Goal: Task Accomplishment & Management: Manage account settings

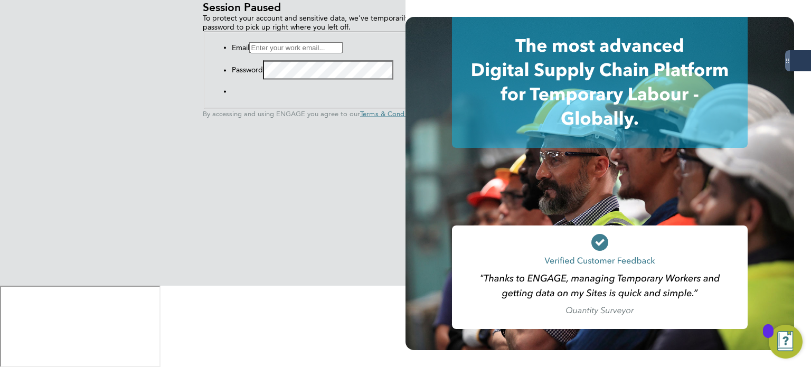
drag, startPoint x: 161, startPoint y: 217, endPoint x: 171, endPoint y: 220, distance: 10.4
click at [249, 53] on input at bounding box center [295, 47] width 93 height 11
type input "andrew.quinney@servicecare.org.uk"
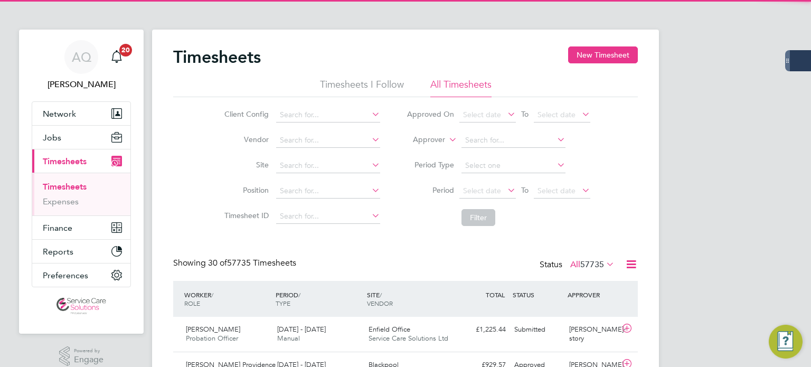
click at [428, 140] on label "Approver" at bounding box center [421, 140] width 48 height 11
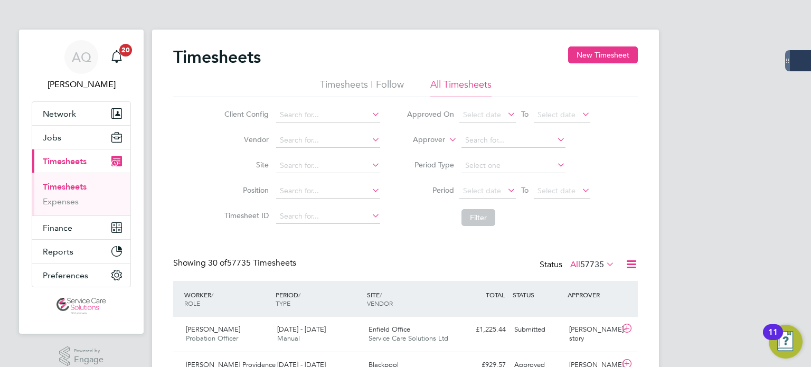
click at [430, 149] on li "Worker" at bounding box center [419, 152] width 52 height 14
click at [490, 143] on input at bounding box center [513, 140] width 104 height 15
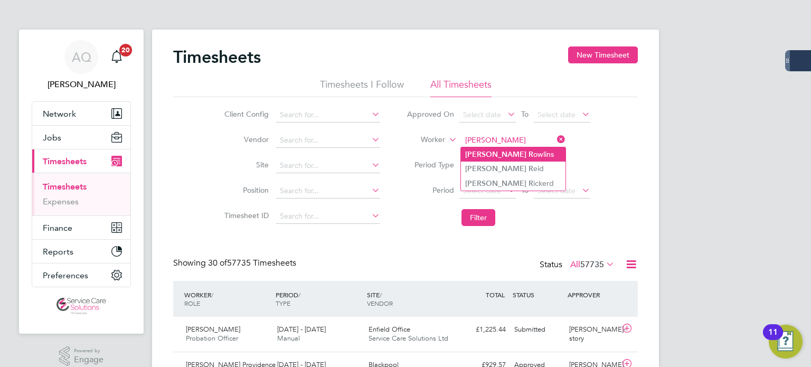
click at [519, 157] on li "Stephen R owlins" at bounding box center [513, 154] width 105 height 14
type input "Stephen Rowlins"
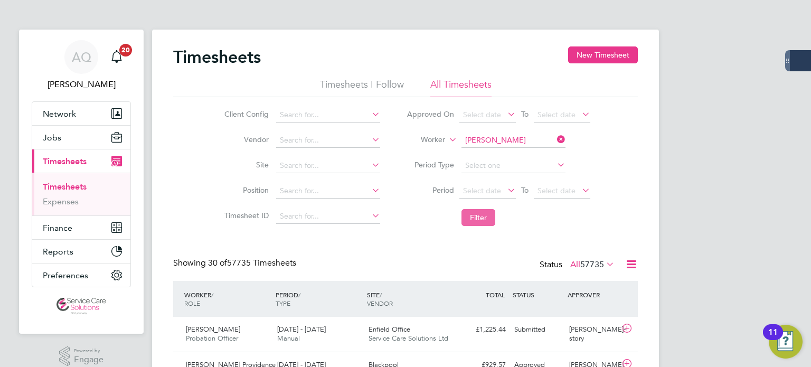
click at [488, 221] on button "Filter" at bounding box center [478, 217] width 34 height 17
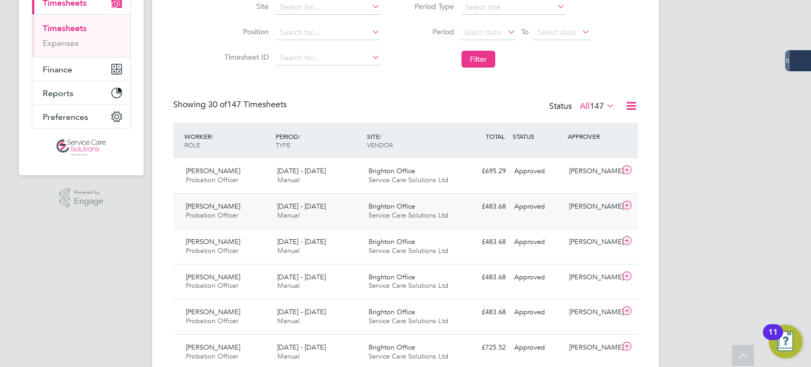
click at [567, 206] on div "Richard Hall" at bounding box center [592, 206] width 55 height 17
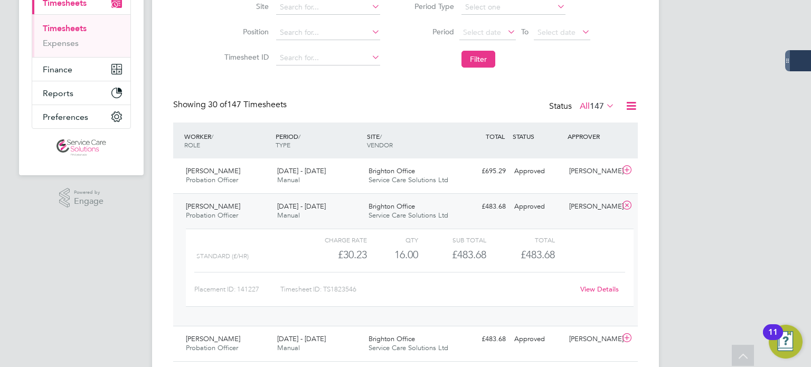
click at [600, 289] on link "View Details" at bounding box center [599, 288] width 39 height 9
click at [548, 175] on div "Approved" at bounding box center [537, 171] width 55 height 17
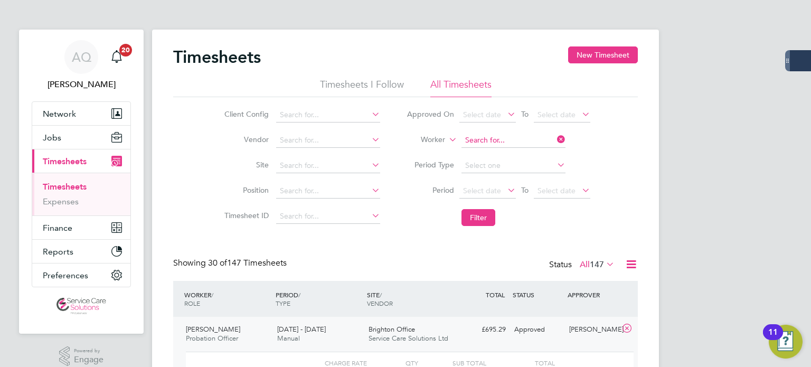
click at [481, 137] on input at bounding box center [513, 140] width 104 height 15
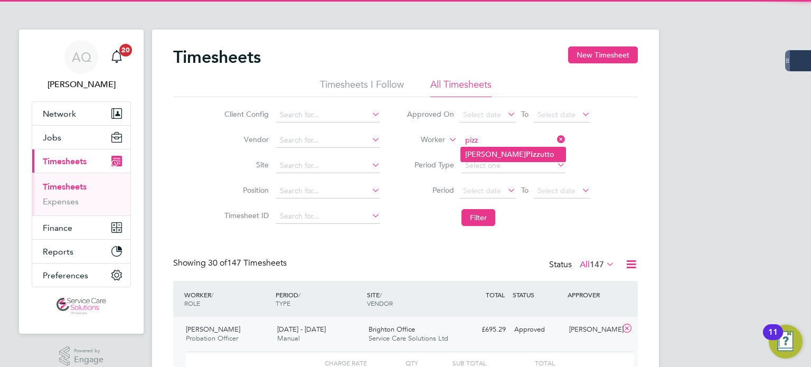
click at [476, 151] on li "Beatrice Pizz utto" at bounding box center [513, 154] width 105 height 14
type input "[PERSON_NAME]"
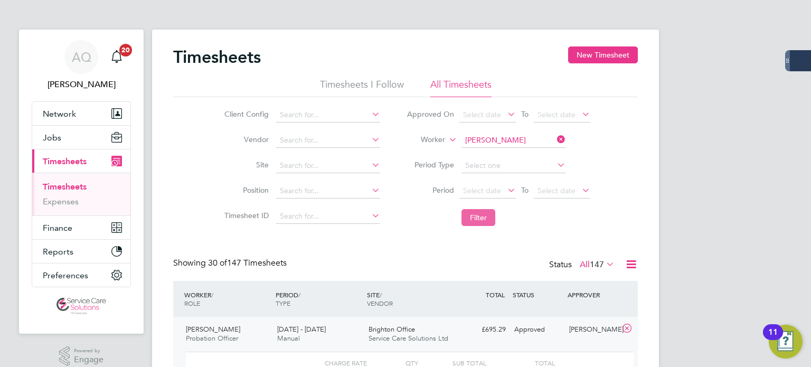
click at [485, 219] on button "Filter" at bounding box center [478, 217] width 34 height 17
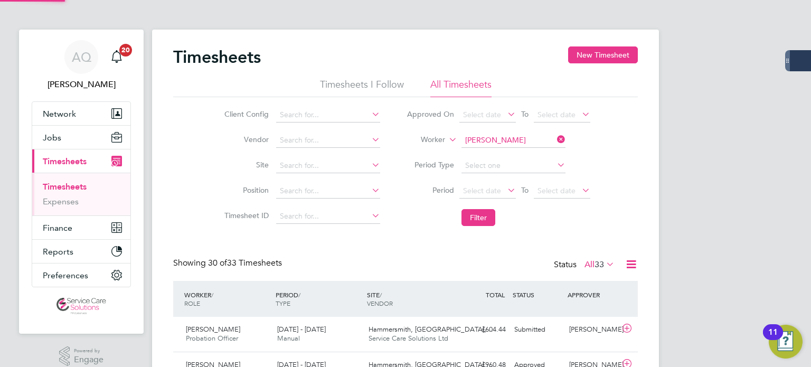
scroll to position [26, 92]
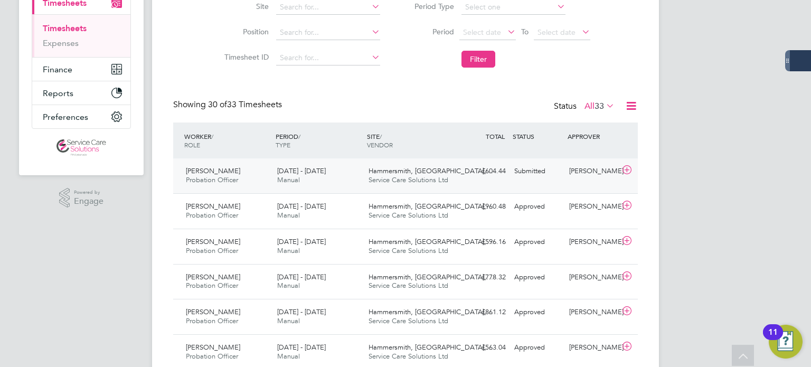
click at [582, 186] on div "Beatrice Pizzutto Probation Officer 15 - 21 Sep 2025 15 - 21 Sep 2025 Manual Ha…" at bounding box center [405, 175] width 464 height 35
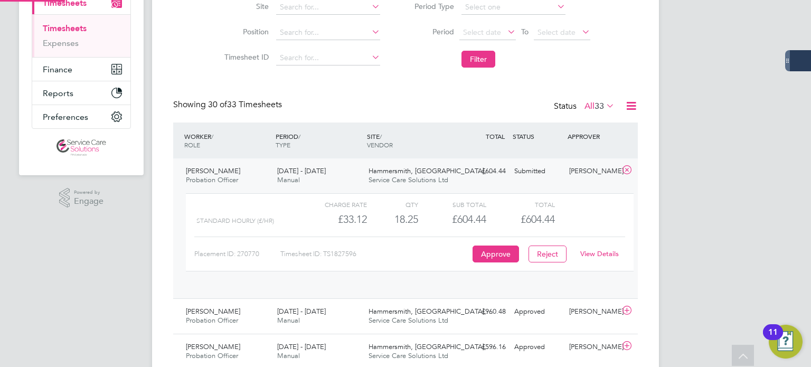
scroll to position [17, 102]
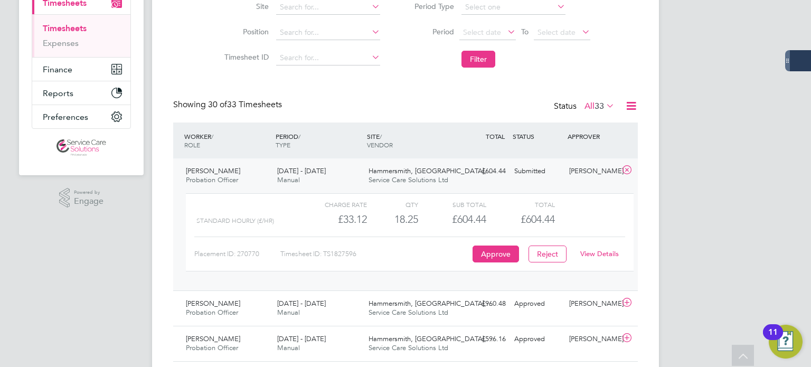
click at [595, 251] on link "View Details" at bounding box center [599, 253] width 39 height 9
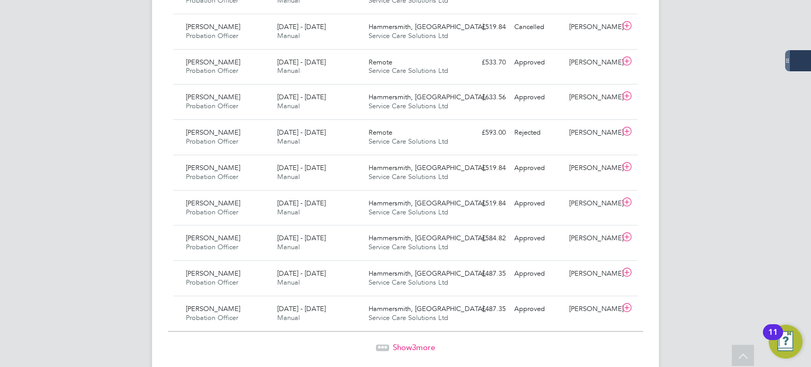
scroll to position [1170, 0]
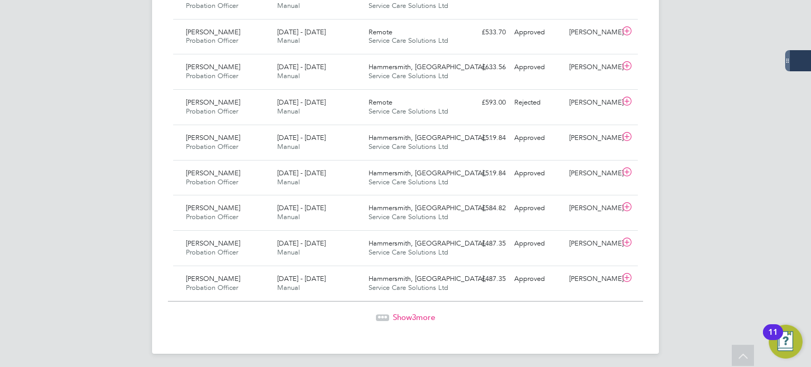
click at [402, 313] on span "Show 3 more" at bounding box center [414, 317] width 42 height 10
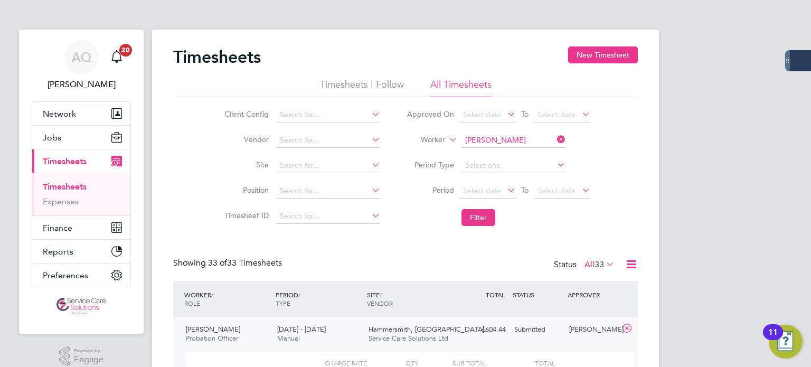
scroll to position [53, 0]
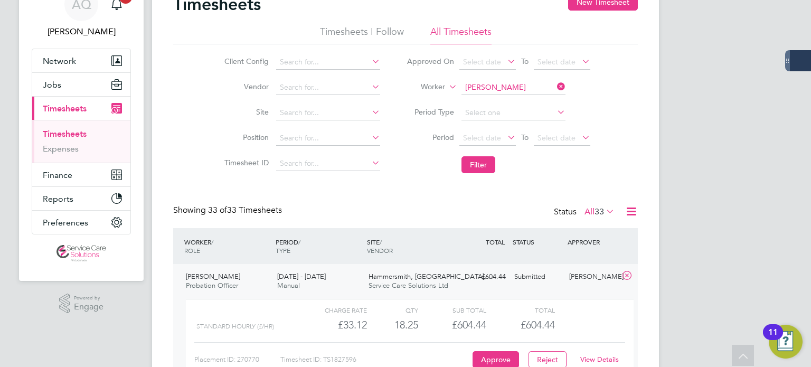
click at [552, 276] on div "Submitted" at bounding box center [537, 276] width 55 height 17
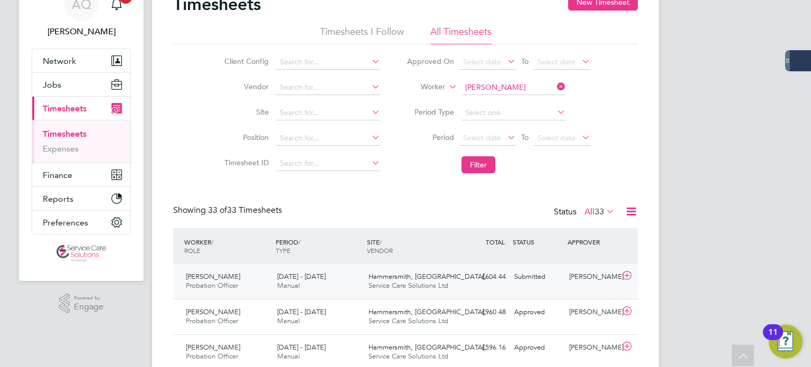
click at [565, 287] on div "Beatrice Pizzutto Probation Officer 15 - 21 Sep 2025 15 - 21 Sep 2025 Manual Ha…" at bounding box center [405, 281] width 464 height 35
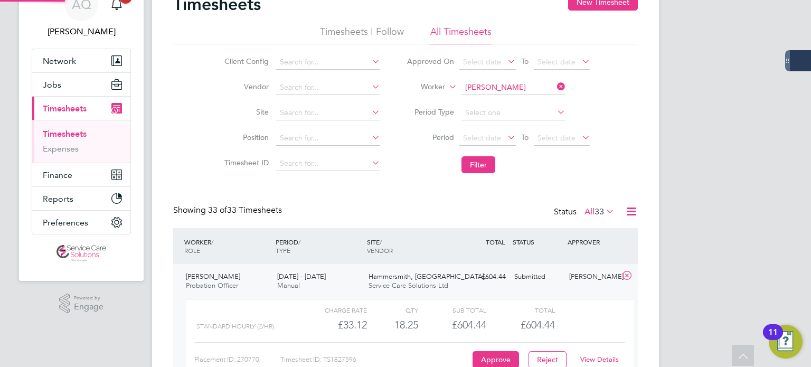
scroll to position [17, 102]
click at [611, 358] on link "View Details" at bounding box center [599, 359] width 39 height 9
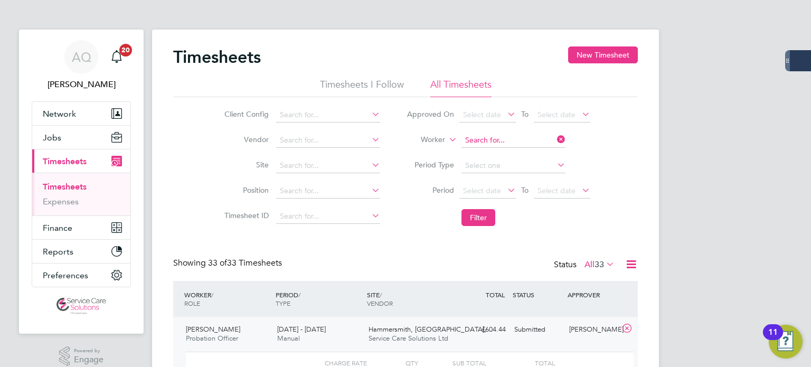
click at [506, 135] on input at bounding box center [513, 140] width 104 height 15
click at [488, 154] on li "Catherine Shearman" at bounding box center [526, 154] width 130 height 14
type input "Catherine Shearman"
click at [483, 216] on button "Filter" at bounding box center [478, 217] width 34 height 17
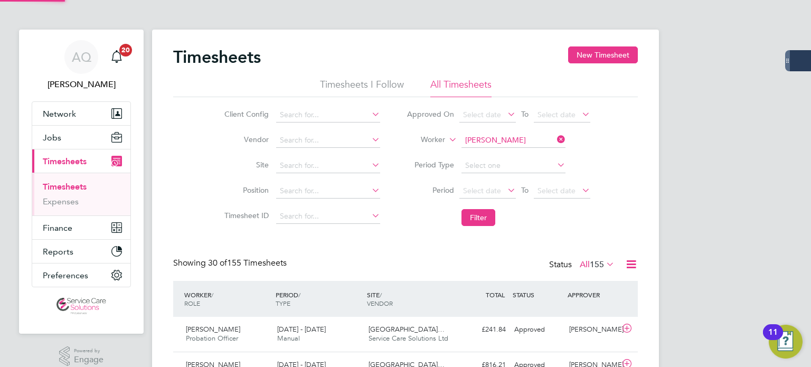
scroll to position [26, 92]
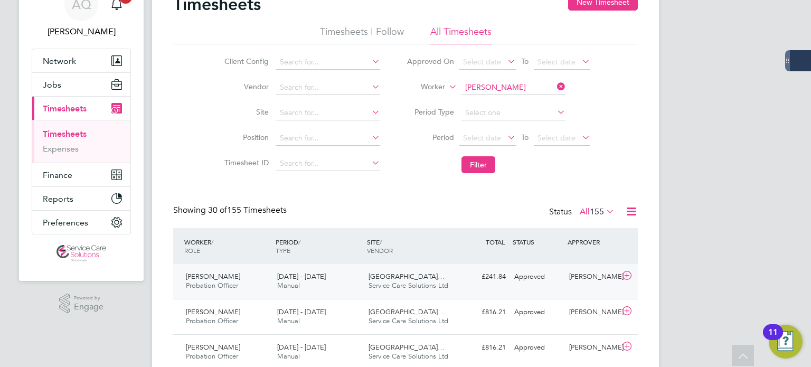
click at [494, 282] on div "£241.84 Approved" at bounding box center [482, 276] width 55 height 17
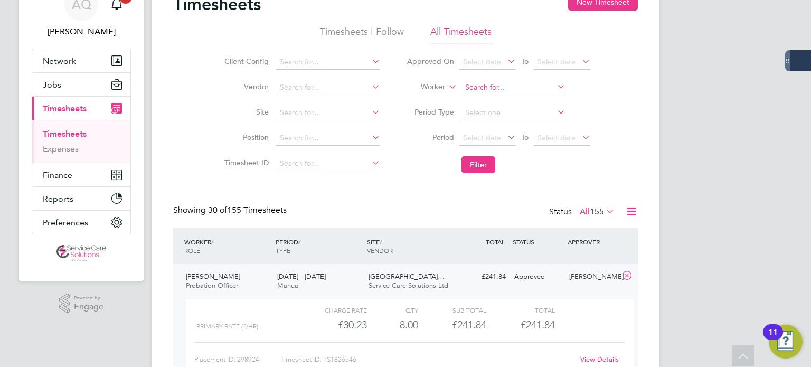
click at [515, 86] on input at bounding box center [513, 87] width 104 height 15
click at [472, 103] on li "Beatrice Piz zutto" at bounding box center [513, 101] width 105 height 14
type input "[PERSON_NAME]"
click at [476, 170] on button "Filter" at bounding box center [478, 164] width 34 height 17
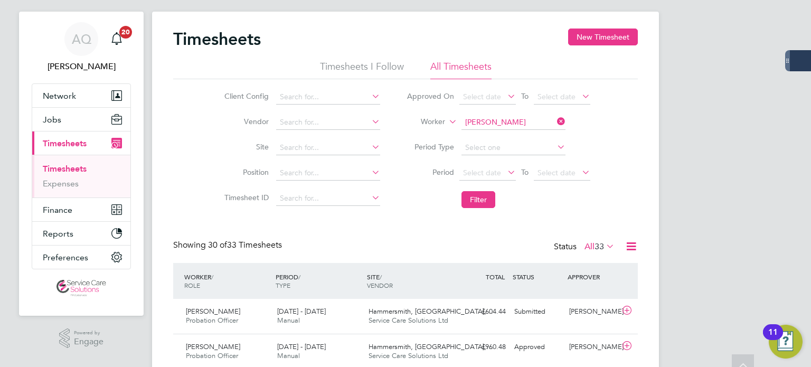
scroll to position [0, 0]
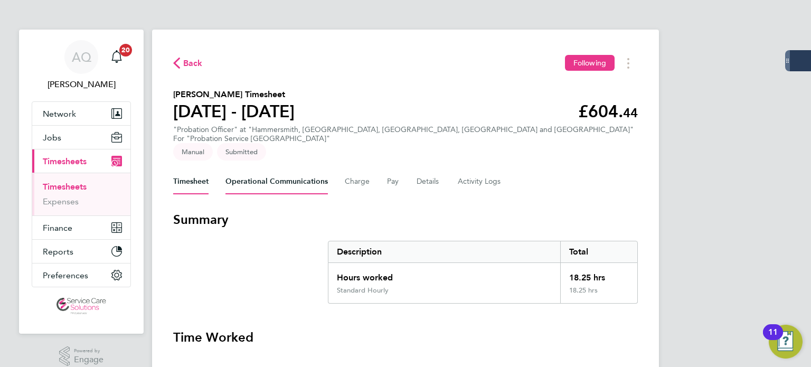
click at [252, 169] on Communications-tab "Operational Communications" at bounding box center [276, 181] width 102 height 25
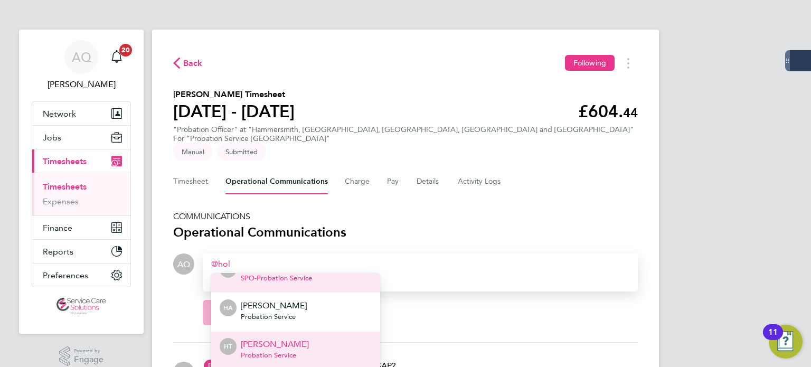
scroll to position [53, 0]
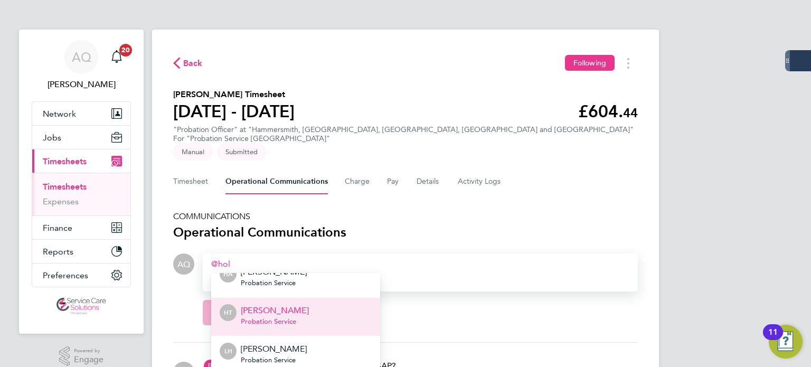
click at [307, 303] on li "HT Holly Talbot Probation Service" at bounding box center [295, 316] width 169 height 39
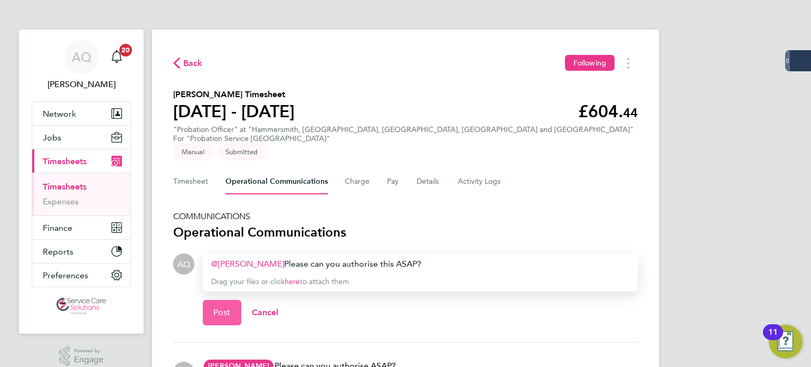
click at [228, 307] on span "Post" at bounding box center [221, 312] width 17 height 11
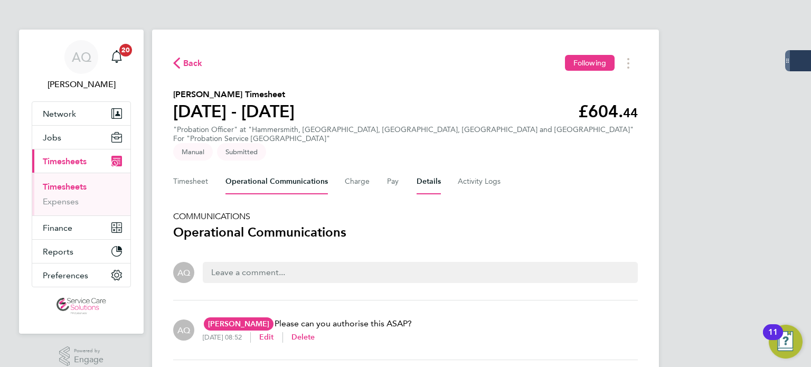
click at [416, 169] on button "Details" at bounding box center [428, 181] width 24 height 25
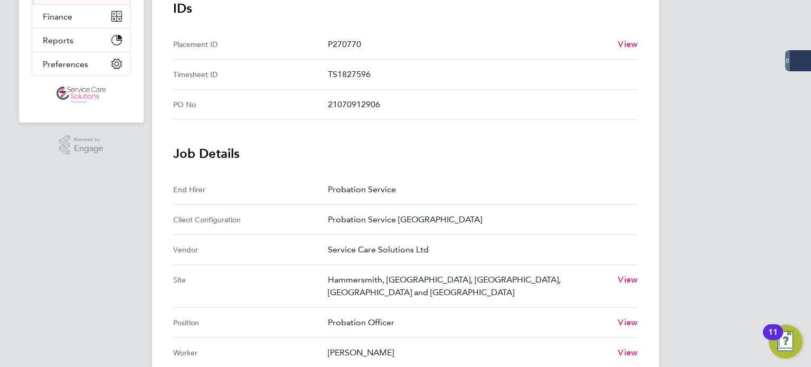
scroll to position [317, 0]
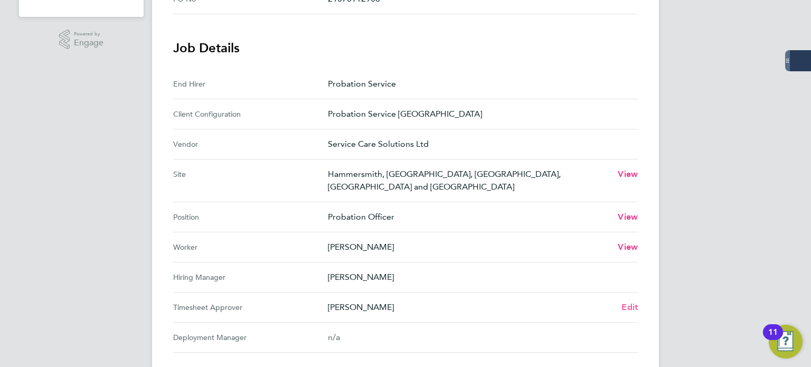
click at [627, 302] on span "Edit" at bounding box center [629, 307] width 16 height 10
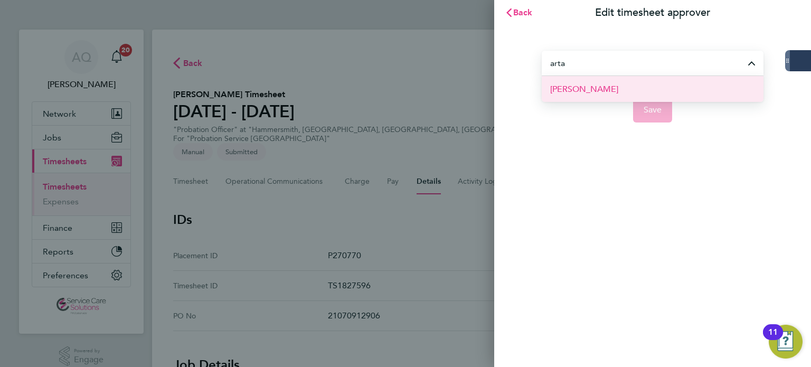
click at [650, 85] on li "Arta Avdija" at bounding box center [653, 89] width 222 height 26
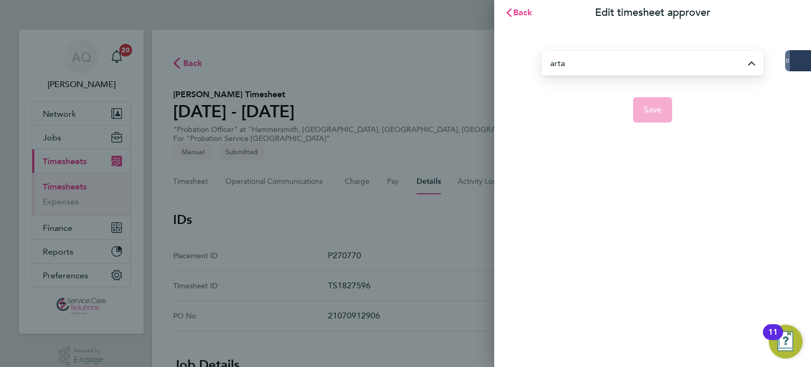
type input "Arta Avdija"
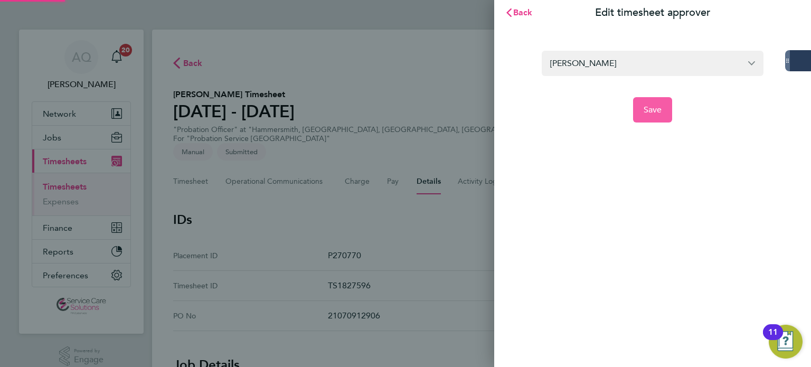
click at [659, 113] on span "Save" at bounding box center [652, 110] width 18 height 11
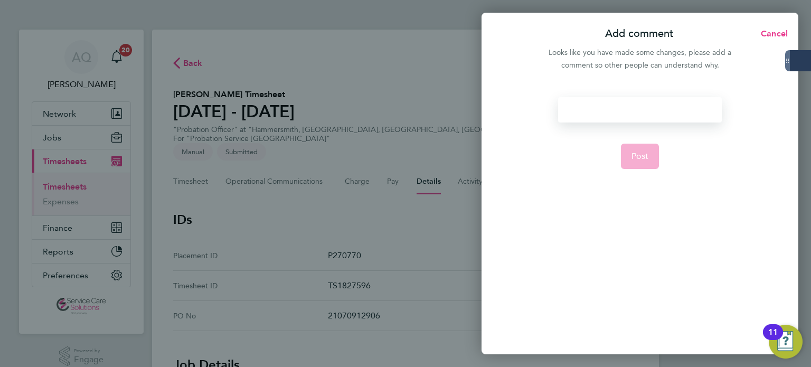
click at [635, 111] on div at bounding box center [639, 109] width 163 height 25
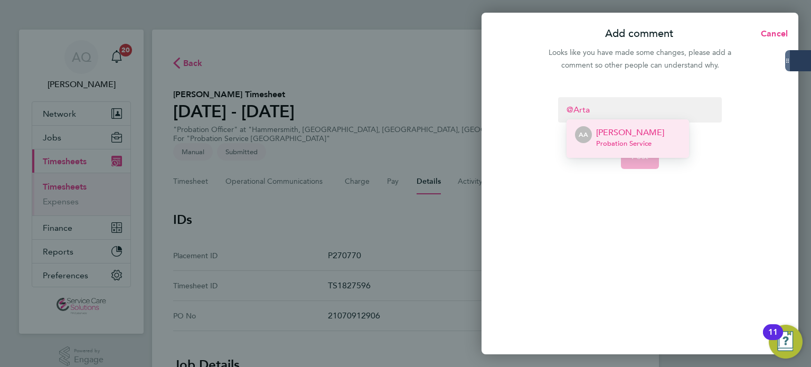
click at [641, 136] on p "Arta Avdija" at bounding box center [630, 132] width 68 height 13
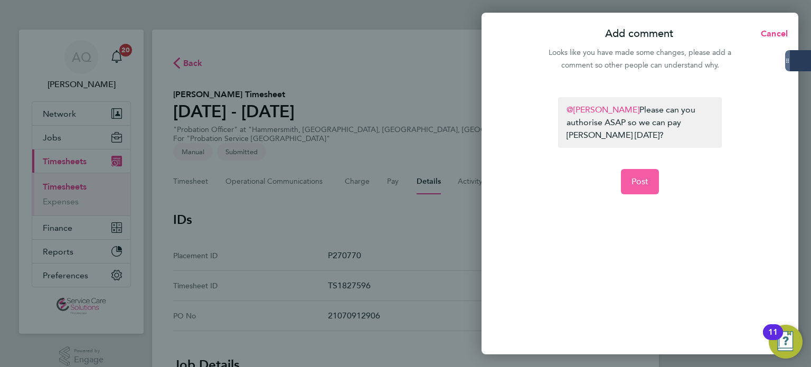
click at [640, 169] on button "Post" at bounding box center [640, 181] width 39 height 25
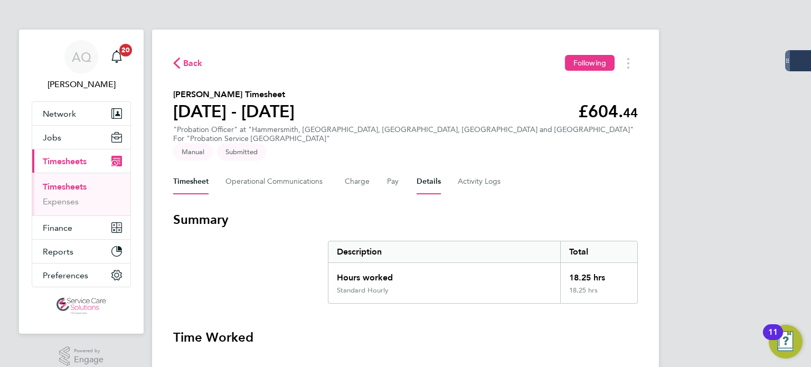
click at [430, 173] on button "Details" at bounding box center [428, 181] width 24 height 25
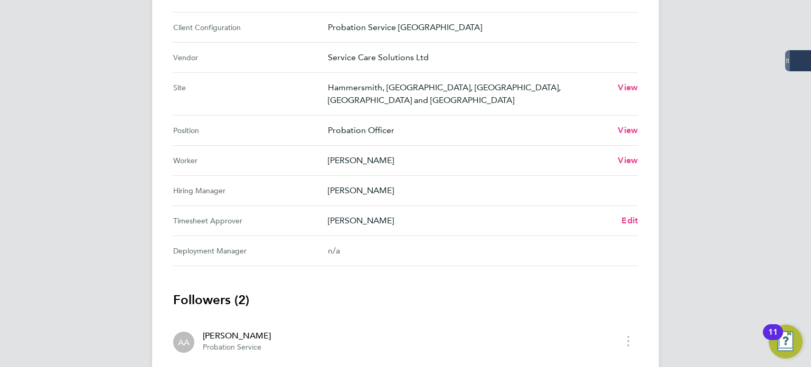
scroll to position [422, 0]
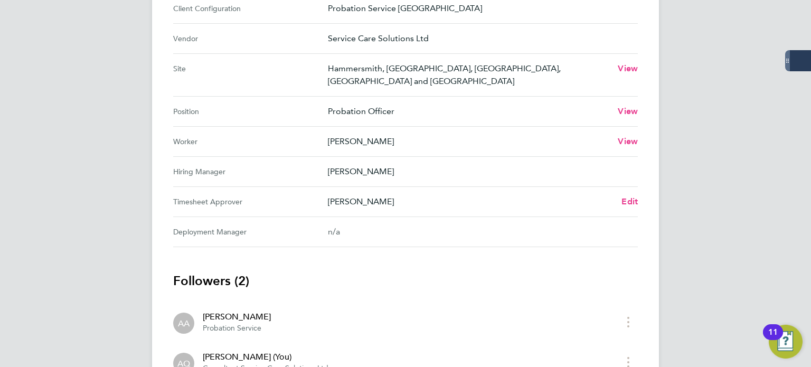
click at [619, 195] on div "[PERSON_NAME] Edit" at bounding box center [483, 201] width 310 height 13
click at [628, 196] on span "Edit" at bounding box center [629, 201] width 16 height 10
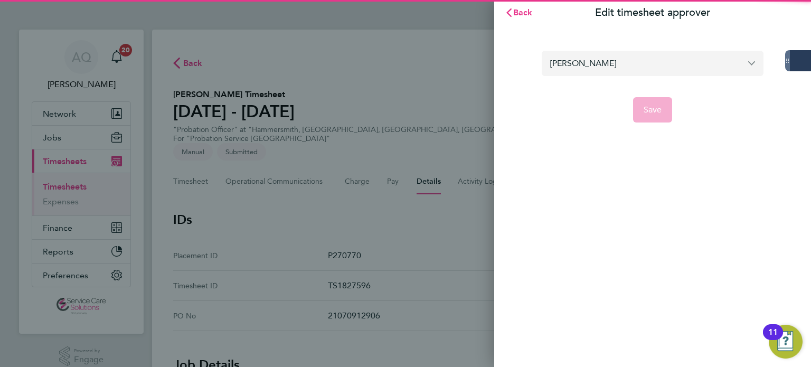
click at [609, 75] on input "[PERSON_NAME]" at bounding box center [653, 63] width 222 height 25
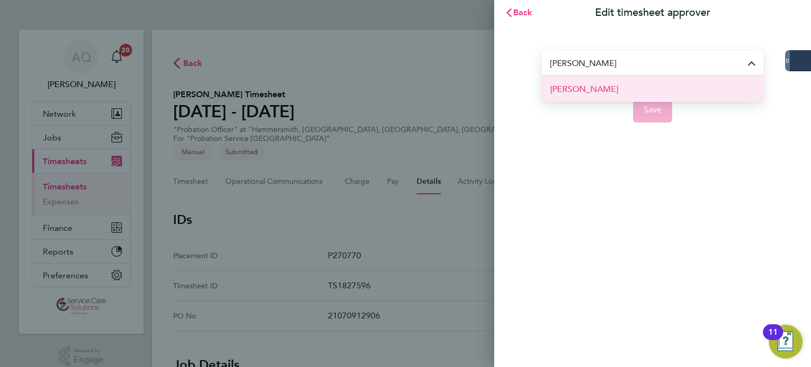
click at [664, 88] on li "[PERSON_NAME]" at bounding box center [653, 89] width 222 height 26
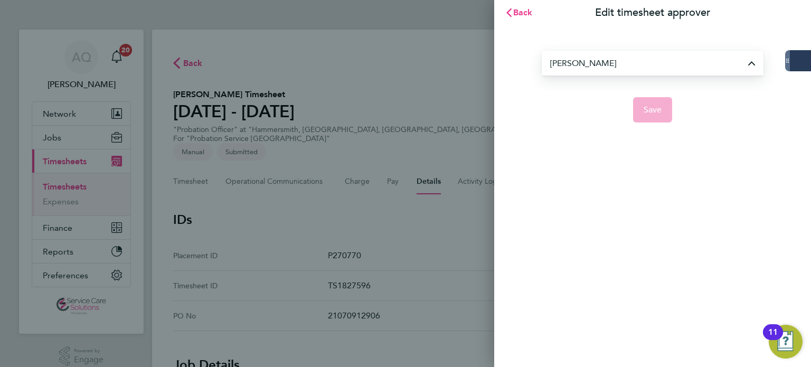
type input "[PERSON_NAME]"
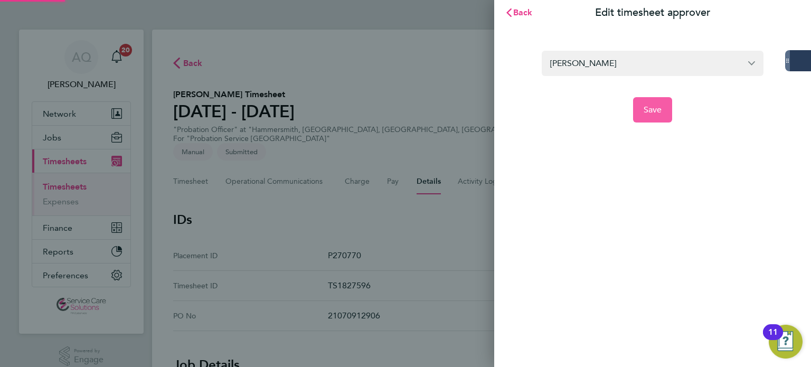
click at [667, 110] on button "Save" at bounding box center [653, 109] width 40 height 25
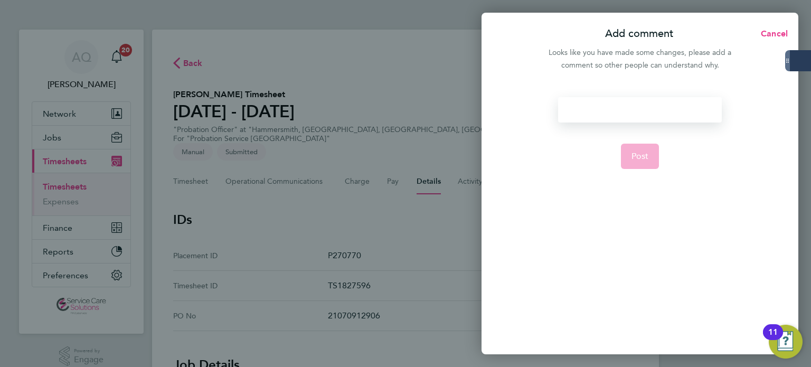
click at [634, 110] on div at bounding box center [639, 109] width 163 height 25
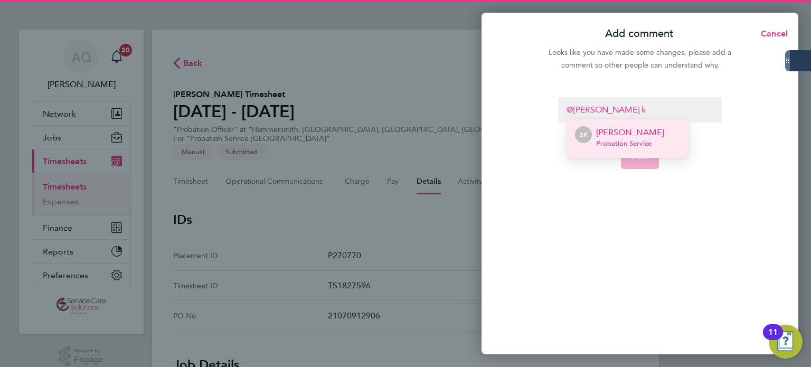
click at [653, 130] on li "SK [PERSON_NAME] Probation Service" at bounding box center [627, 138] width 122 height 39
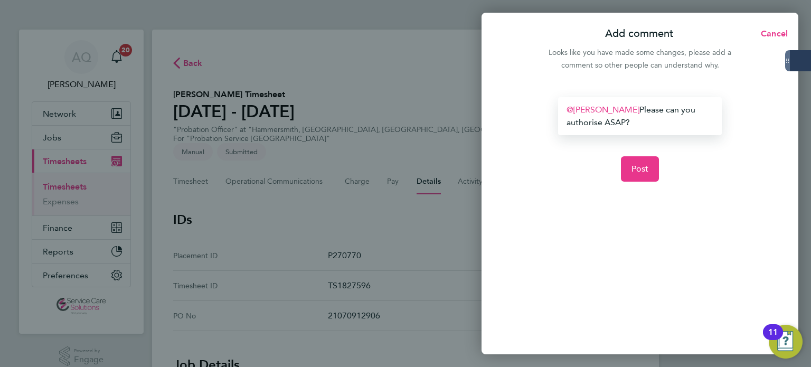
click at [642, 150] on form "[PERSON_NAME] ​ Please can you authorise ASAP? Post" at bounding box center [640, 178] width 172 height 163
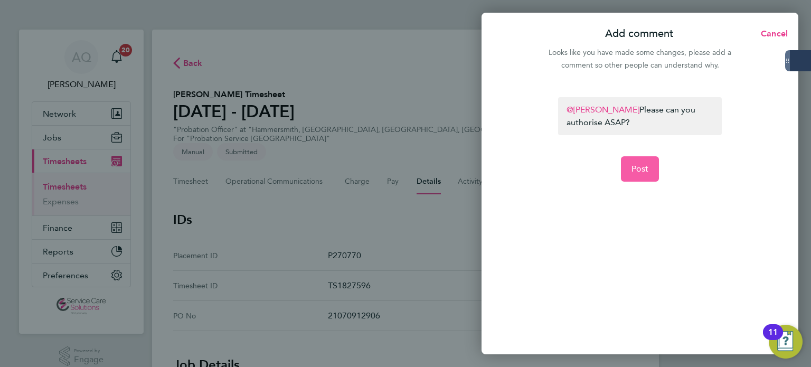
click at [641, 163] on button "Post" at bounding box center [640, 168] width 39 height 25
